Goal: Check status

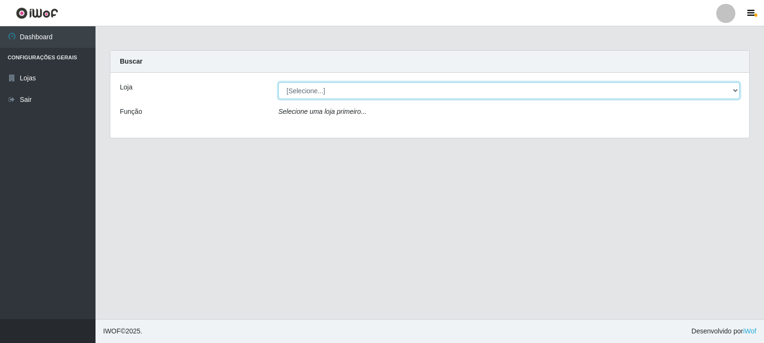
click at [459, 95] on select "[Selecione...] Rede Compras Supermercados - LOJA 3" at bounding box center [510, 90] width 462 height 17
select select "162"
click at [279, 82] on select "[Selecione...] Rede Compras Supermercados - LOJA 3" at bounding box center [510, 90] width 462 height 17
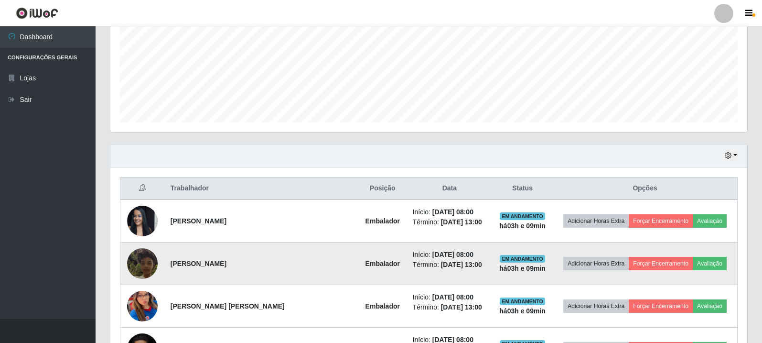
scroll to position [324, 0]
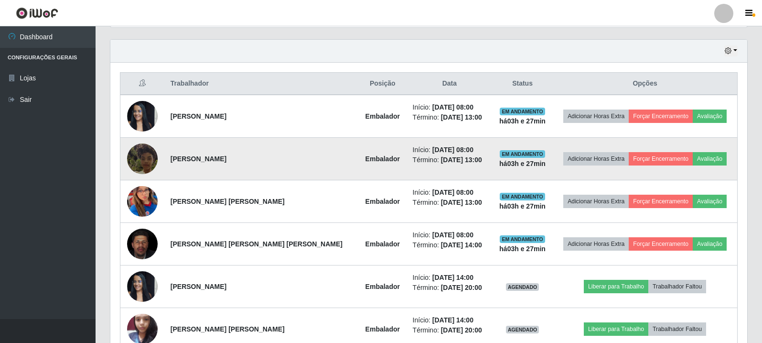
click at [151, 152] on img at bounding box center [142, 158] width 31 height 54
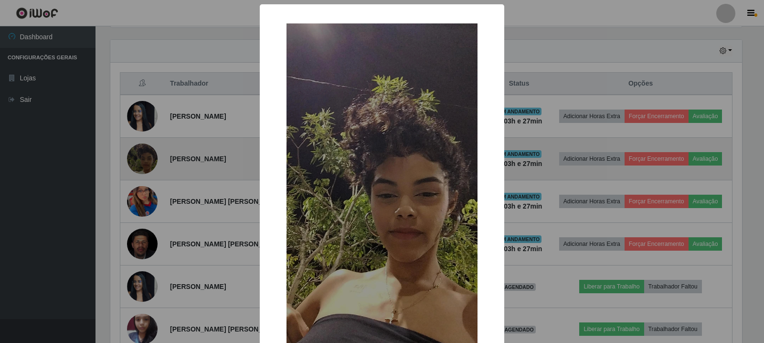
click at [151, 152] on div "× OK Cancel" at bounding box center [382, 171] width 764 height 343
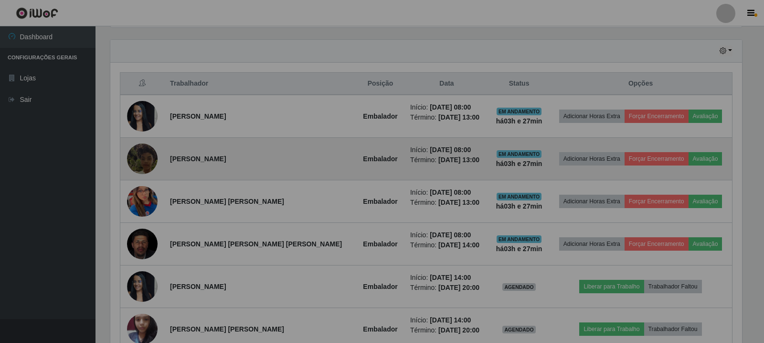
scroll to position [198, 637]
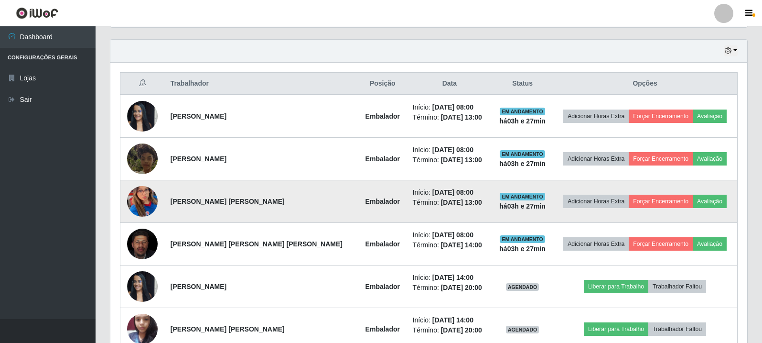
click at [150, 201] on img at bounding box center [142, 201] width 31 height 66
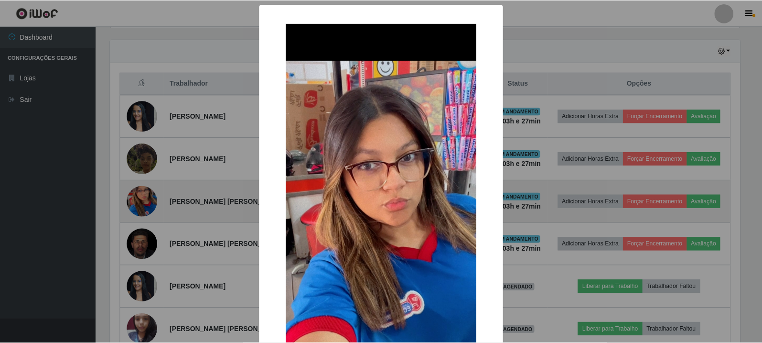
scroll to position [198, 632]
click at [150, 201] on div "× OK Cancel" at bounding box center [382, 171] width 764 height 343
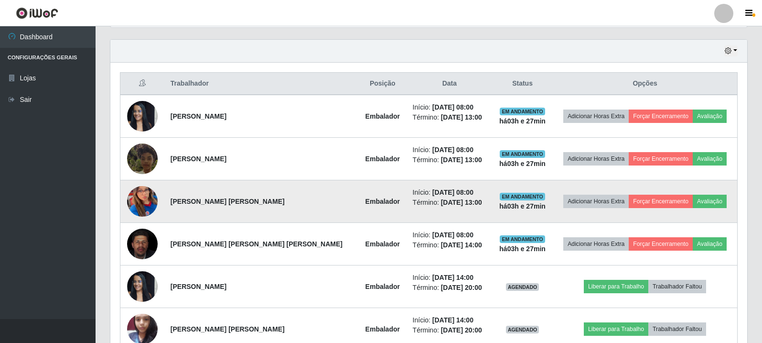
scroll to position [372, 0]
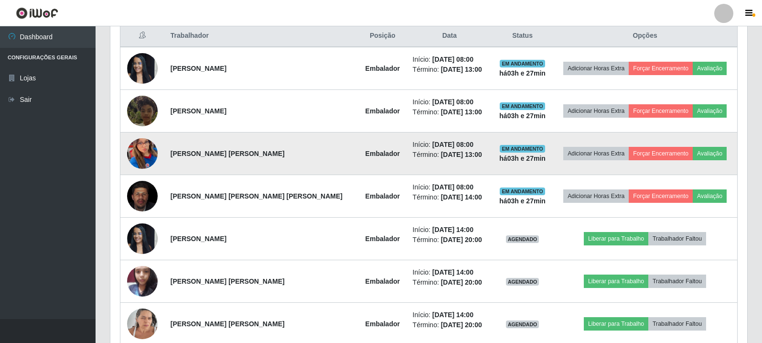
click at [150, 201] on img at bounding box center [142, 196] width 31 height 38
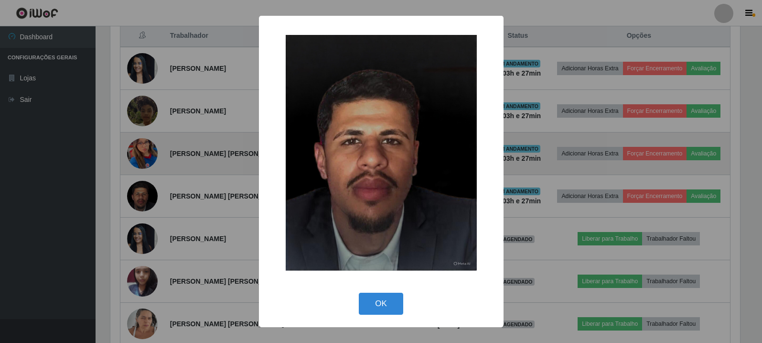
scroll to position [198, 632]
click at [150, 201] on div "× OK Cancel" at bounding box center [382, 171] width 764 height 343
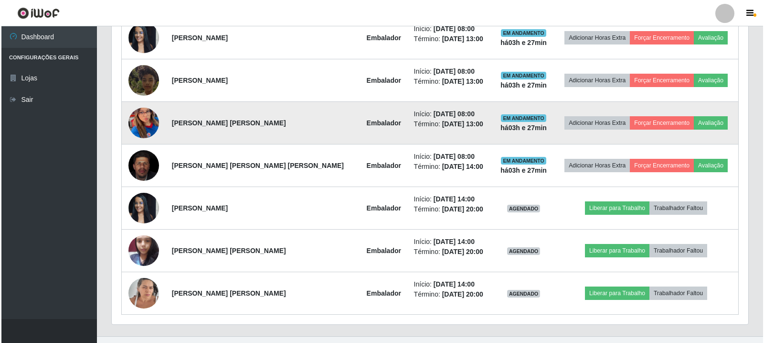
scroll to position [419, 0]
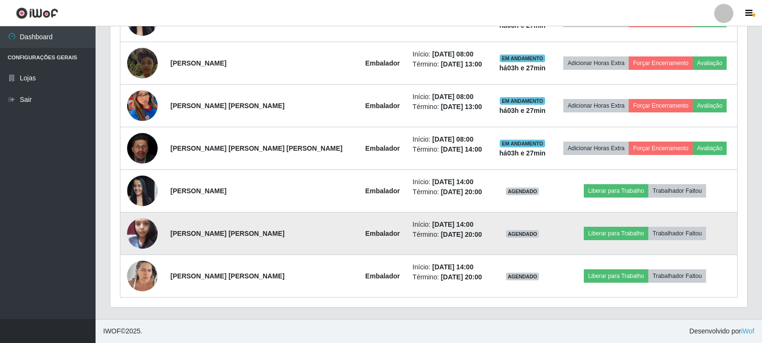
click at [146, 222] on img at bounding box center [142, 233] width 31 height 41
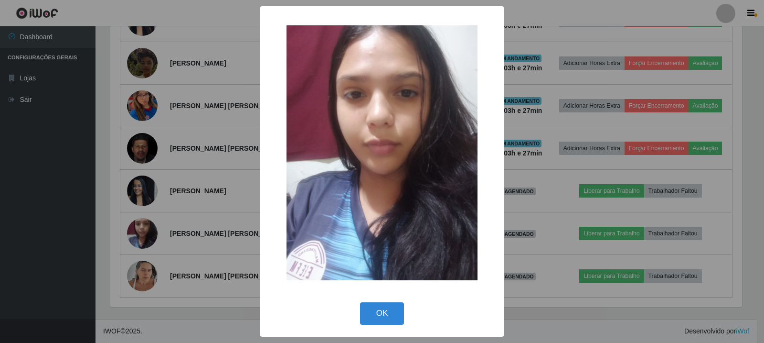
click at [147, 227] on div "× OK Cancel" at bounding box center [382, 171] width 764 height 343
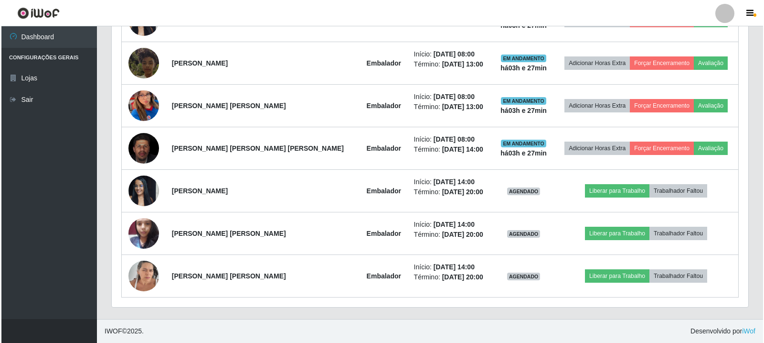
scroll to position [198, 637]
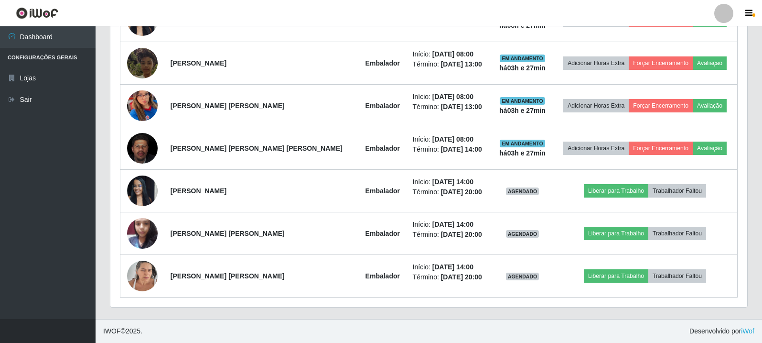
click at [147, 227] on img at bounding box center [142, 233] width 31 height 41
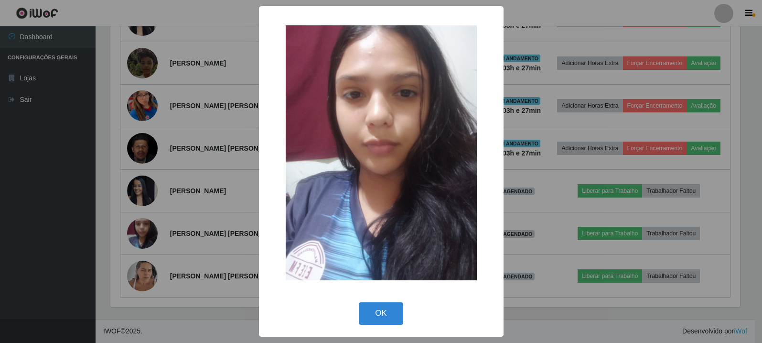
scroll to position [198, 632]
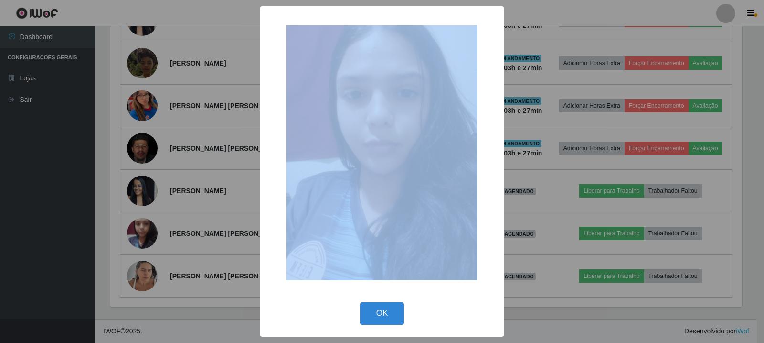
click at [147, 227] on div "× OK Cancel" at bounding box center [382, 171] width 764 height 343
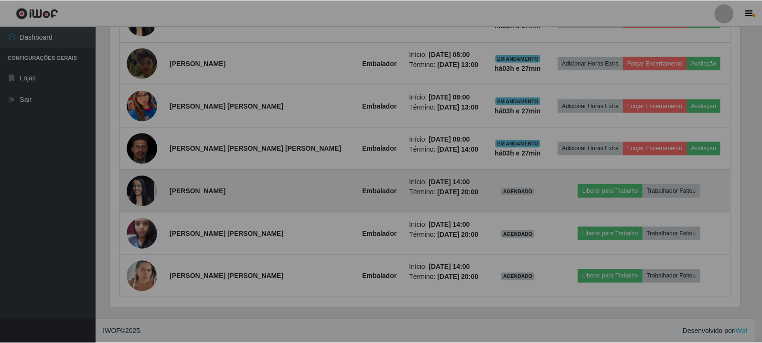
scroll to position [198, 637]
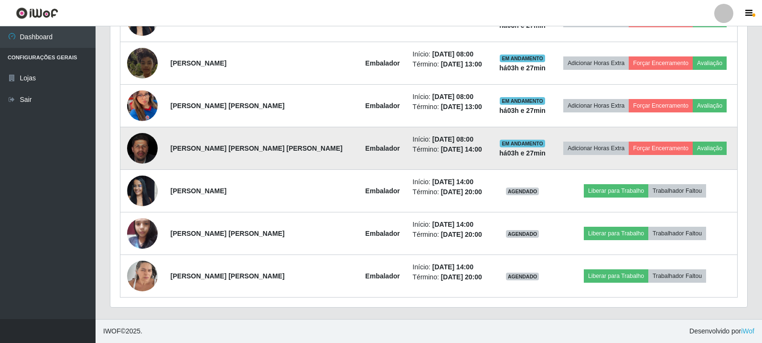
click at [146, 141] on img at bounding box center [142, 148] width 31 height 38
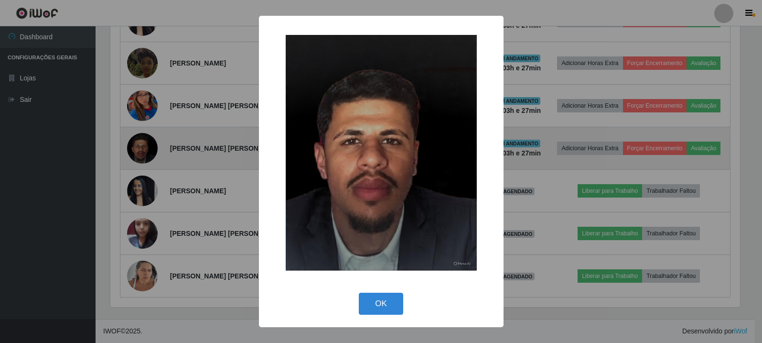
scroll to position [198, 632]
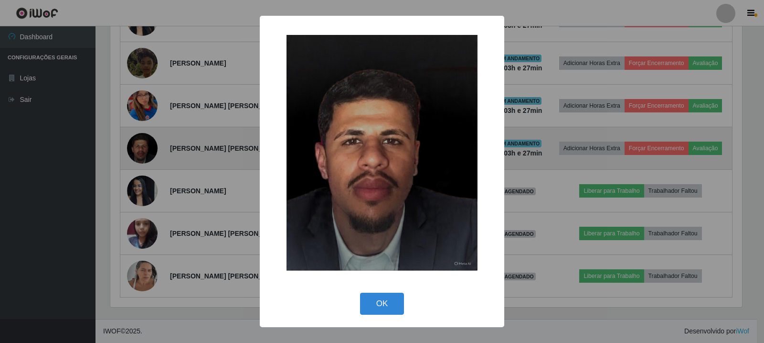
click at [146, 141] on div "× OK Cancel" at bounding box center [382, 171] width 764 height 343
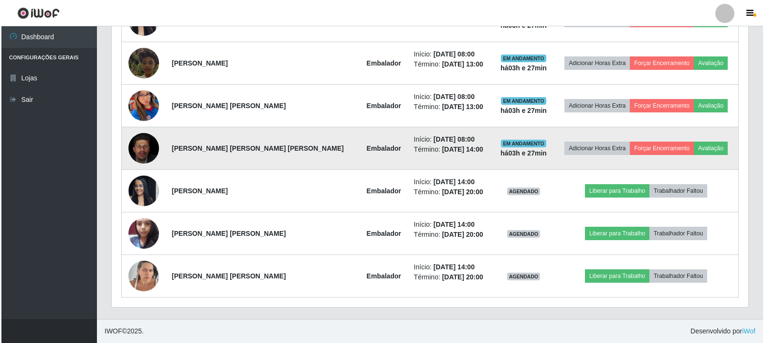
scroll to position [198, 637]
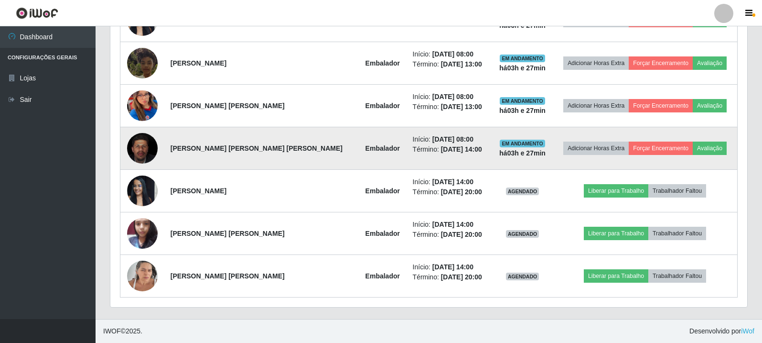
click at [146, 141] on img at bounding box center [142, 148] width 31 height 38
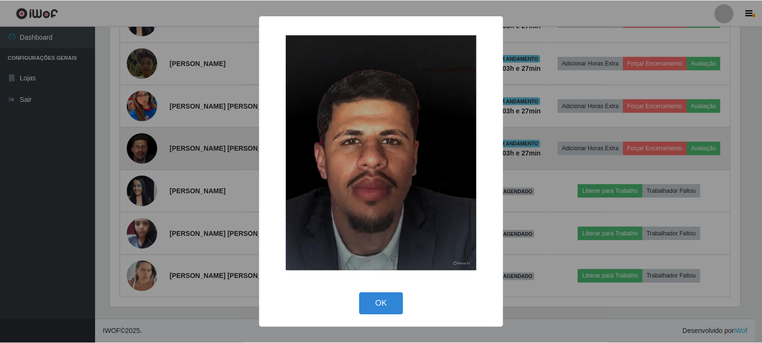
scroll to position [198, 632]
click at [146, 141] on div "× OK Cancel" at bounding box center [382, 171] width 764 height 343
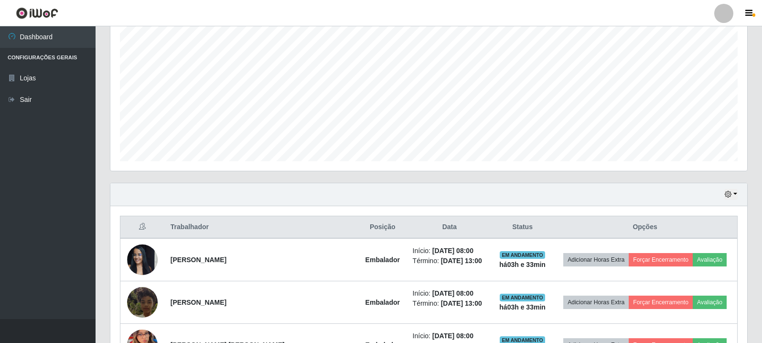
scroll to position [276, 0]
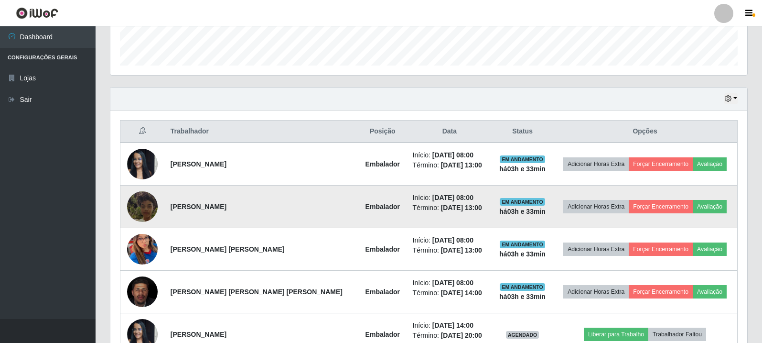
click at [148, 208] on img at bounding box center [142, 206] width 31 height 54
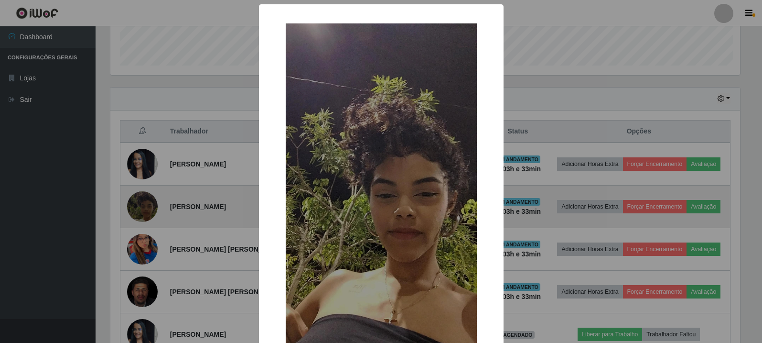
scroll to position [198, 632]
click at [148, 208] on div "× OK Cancel" at bounding box center [382, 171] width 764 height 343
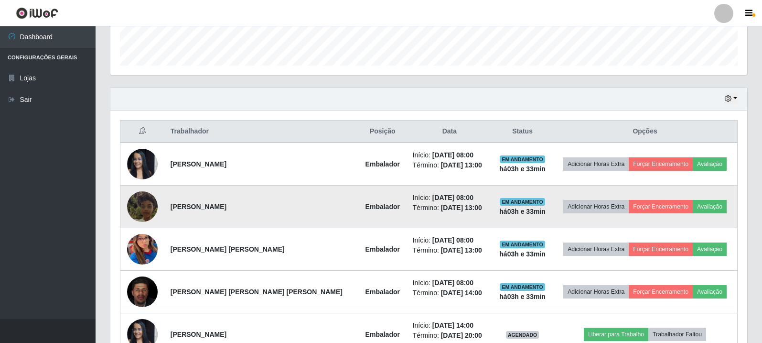
scroll to position [372, 0]
